Goal: Navigation & Orientation: Find specific page/section

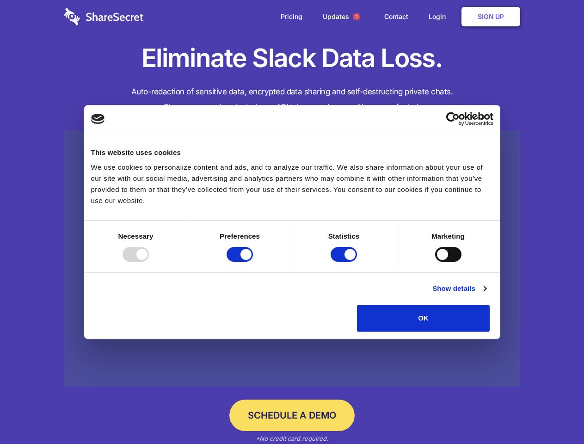
click at [149, 262] on div at bounding box center [136, 254] width 26 height 15
click at [253, 262] on input "Preferences" at bounding box center [240, 254] width 26 height 15
checkbox input "false"
click at [345, 262] on input "Statistics" at bounding box center [344, 254] width 26 height 15
checkbox input "false"
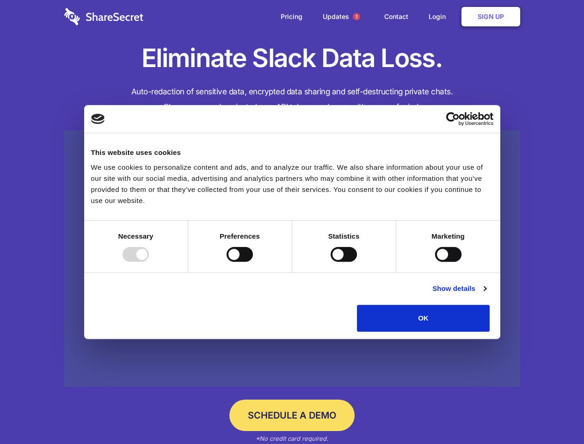
click at [435, 262] on input "Marketing" at bounding box center [448, 254] width 26 height 15
checkbox input "true"
click at [486, 294] on link "Show details" at bounding box center [459, 288] width 54 height 11
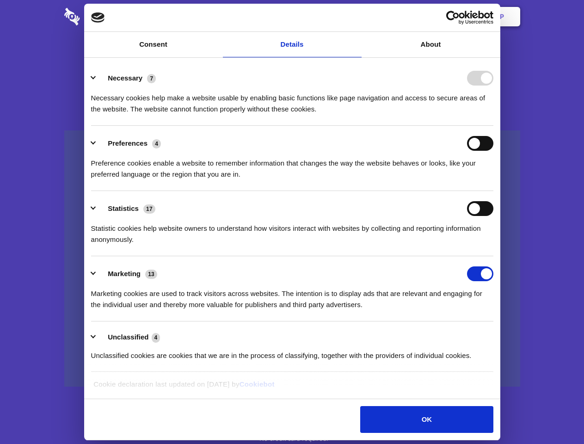
click at [498, 335] on ul "Necessary 7 Necessary cookies help make a website usable by enabling basic func…" at bounding box center [291, 217] width 411 height 312
click at [356, 17] on span "1" at bounding box center [356, 16] width 7 height 7
